Goal: Information Seeking & Learning: Find specific fact

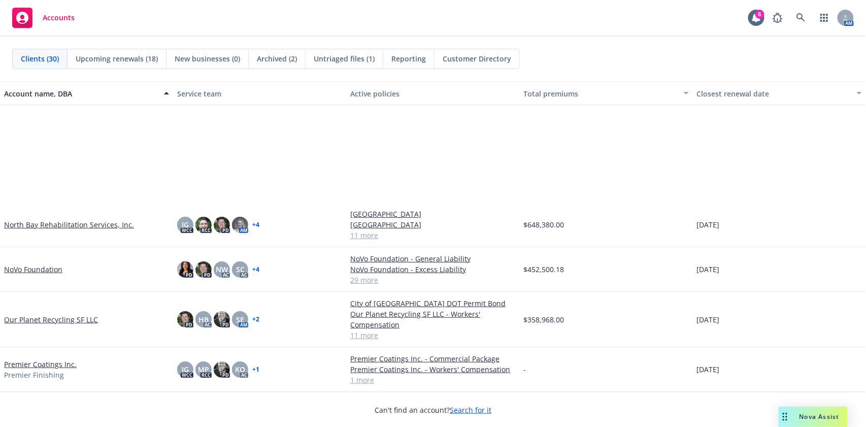
scroll to position [698, 0]
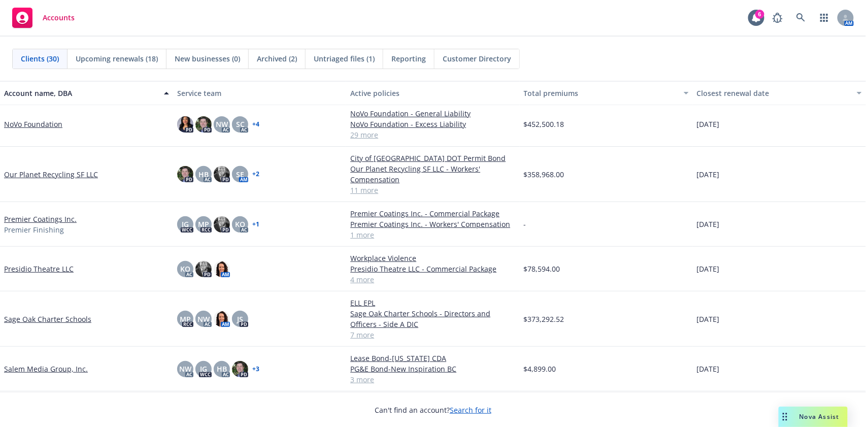
click at [46, 173] on link "Our Planet Recycling SF LLC" at bounding box center [51, 174] width 94 height 11
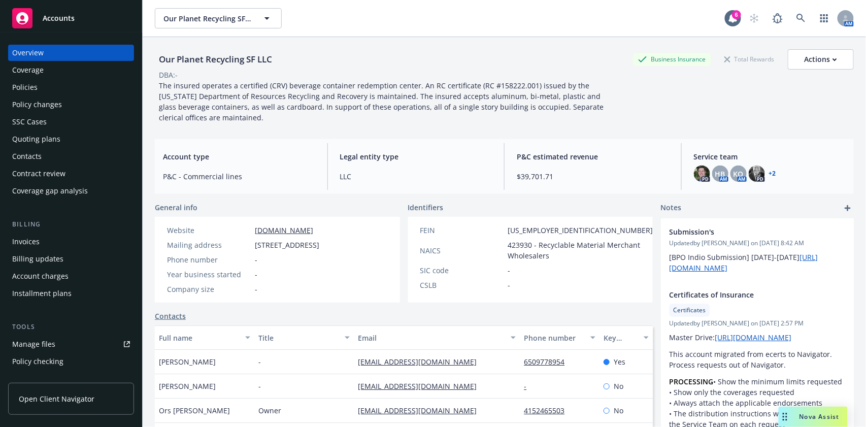
drag, startPoint x: 286, startPoint y: 255, endPoint x: 246, endPoint y: 254, distance: 40.6
click at [246, 250] on div "Mailing address [STREET_ADDRESS]" at bounding box center [243, 245] width 160 height 11
copy div "[STREET_ADDRESS]"
